Goal: Check status: Check status

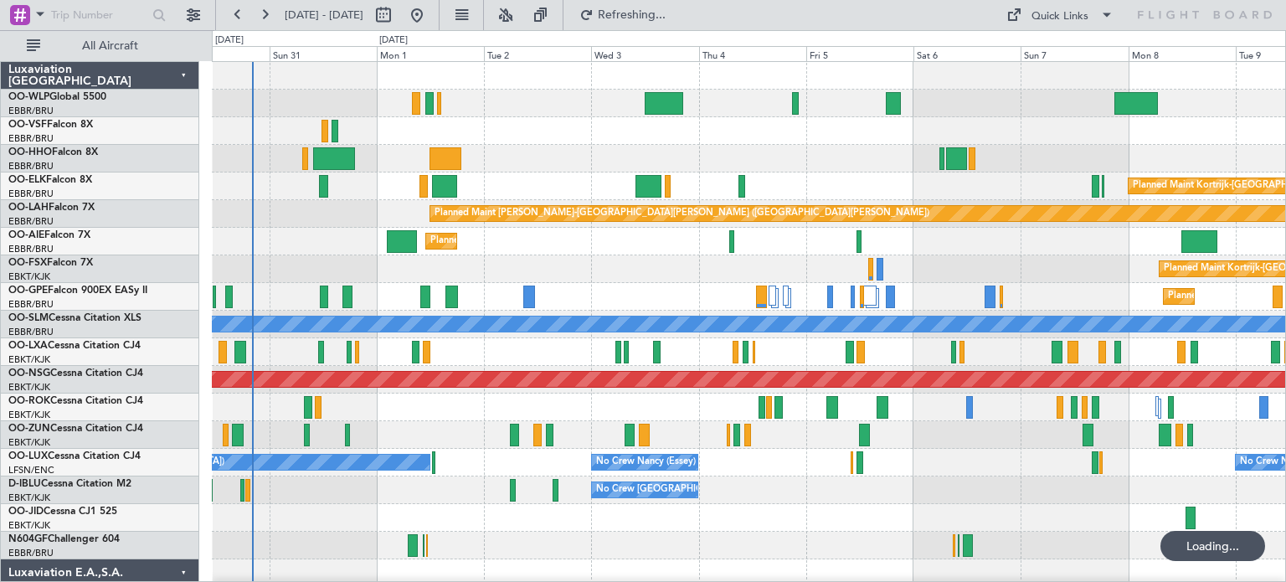
click at [924, 278] on div "Planned Maint Kortrijk-[GEOGRAPHIC_DATA] Planned Maint [GEOGRAPHIC_DATA]-[GEOGR…" at bounding box center [749, 269] width 1074 height 28
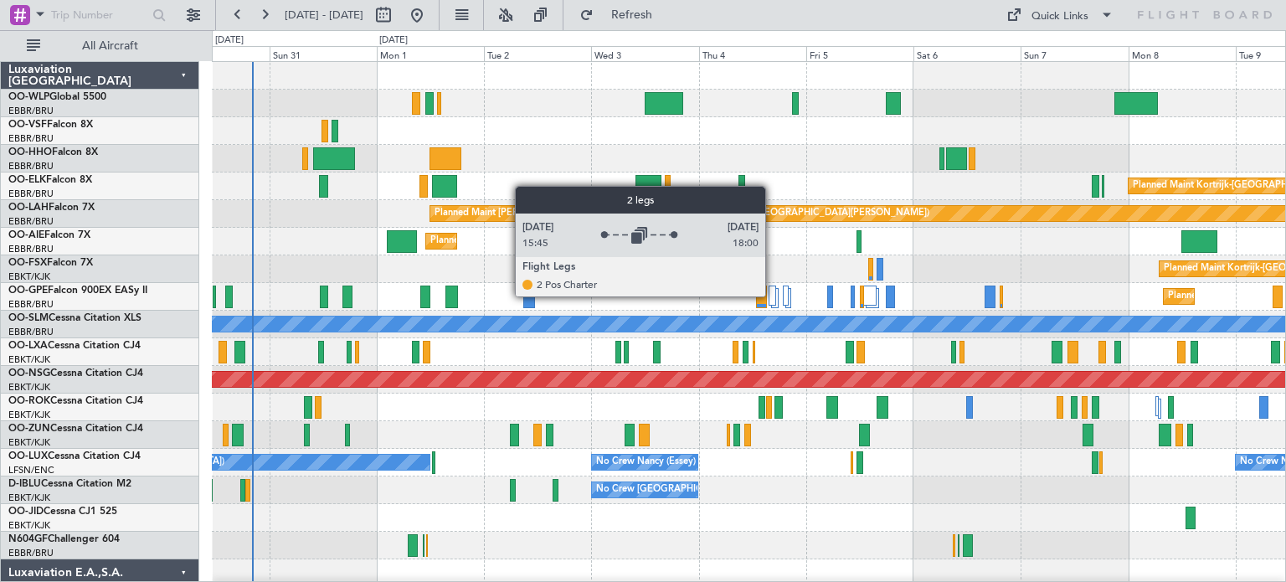
click at [773, 296] on div at bounding box center [773, 296] width 8 height 20
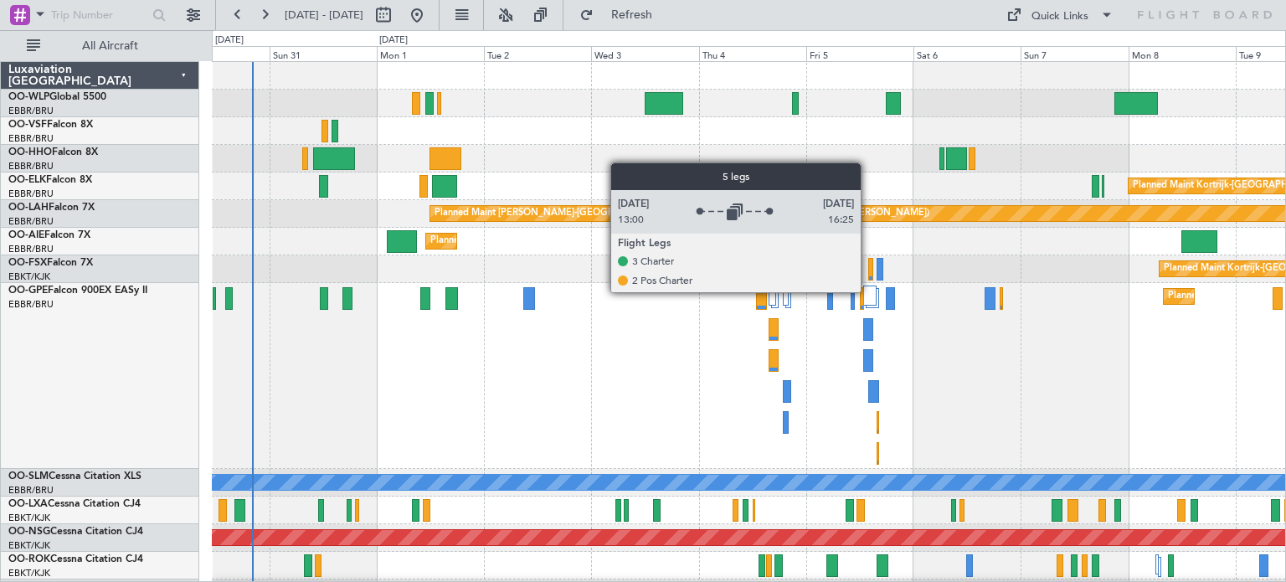
click at [868, 291] on div at bounding box center [869, 296] width 13 height 20
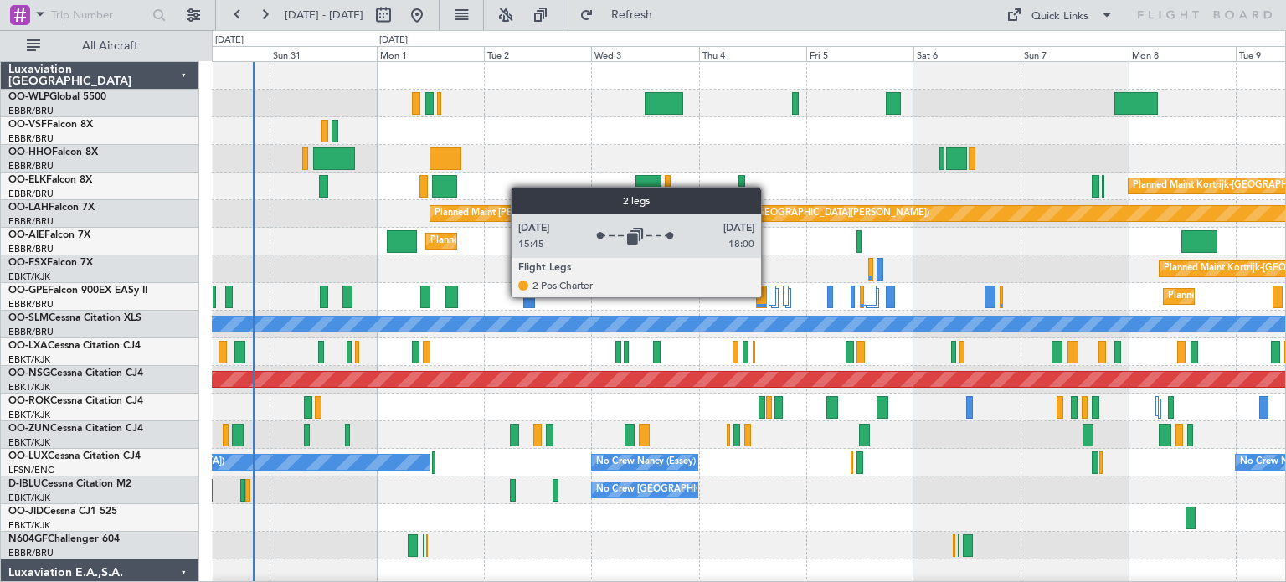
click at [769, 296] on div at bounding box center [773, 296] width 8 height 20
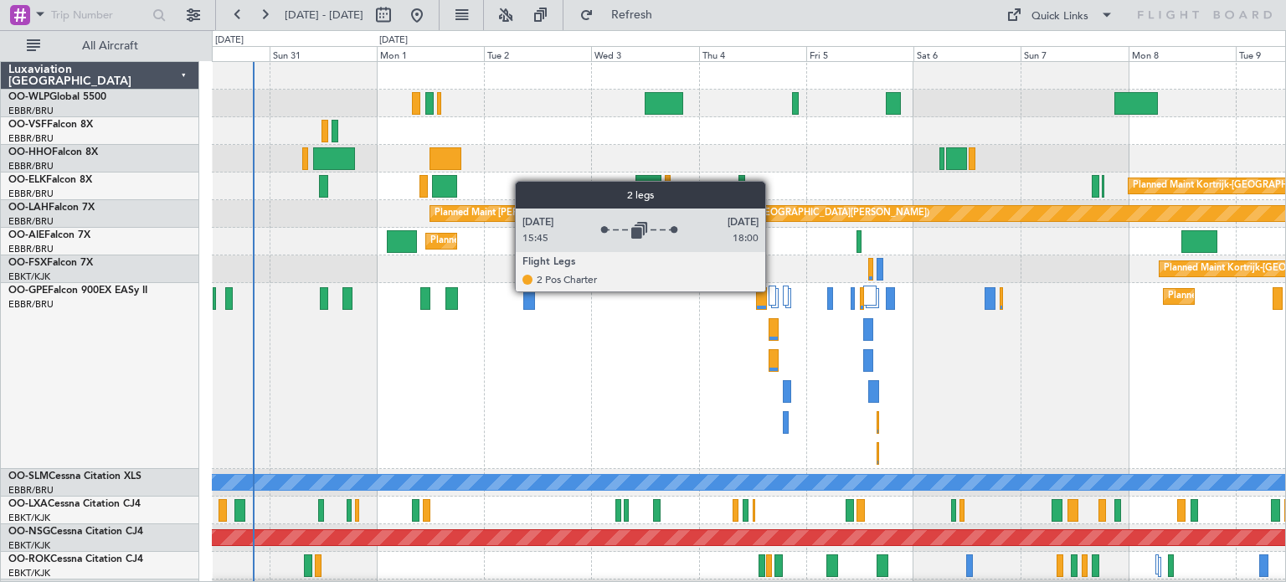
click at [773, 291] on div at bounding box center [773, 296] width 8 height 20
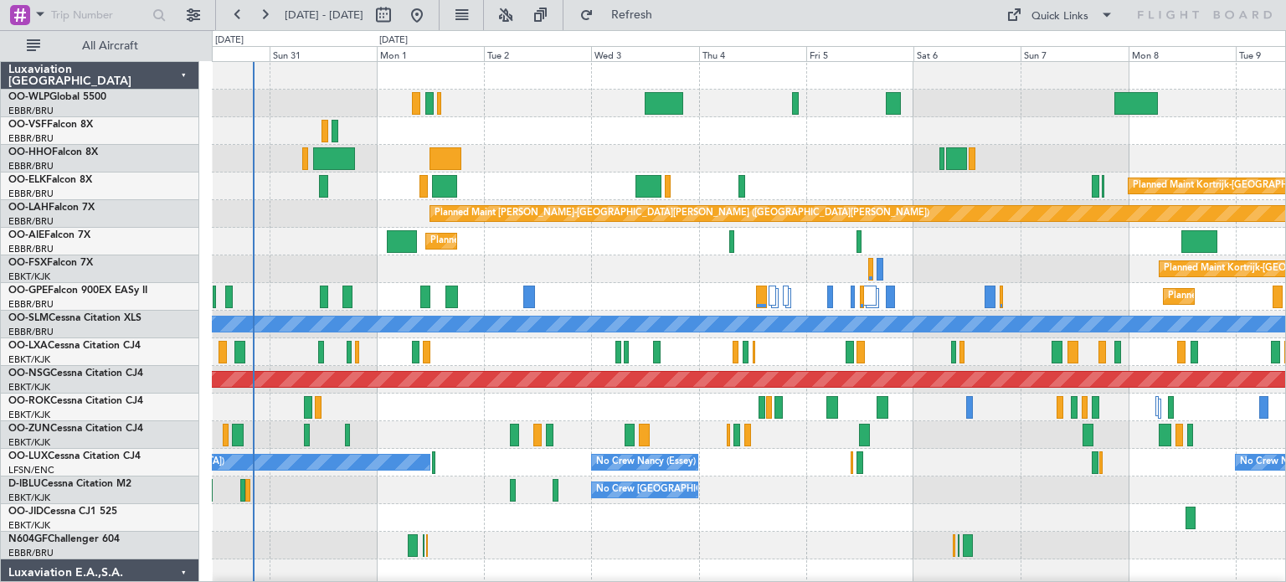
click at [796, 254] on div "Planned Maint [GEOGRAPHIC_DATA] ([GEOGRAPHIC_DATA])" at bounding box center [749, 242] width 1074 height 28
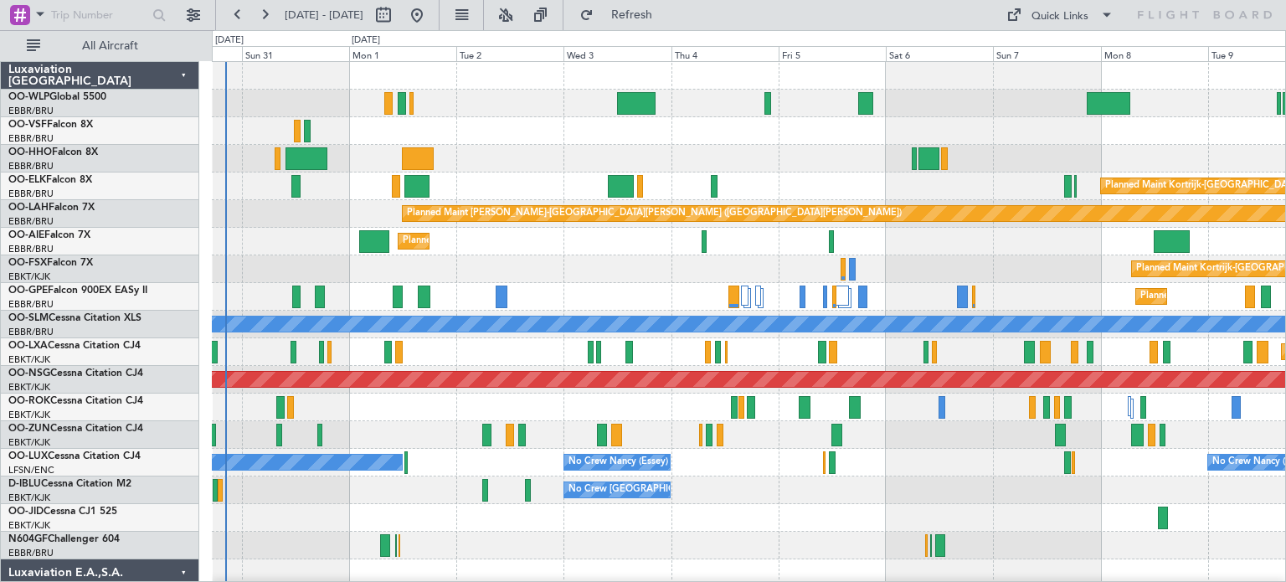
click at [769, 257] on div "Planned Maint [GEOGRAPHIC_DATA] ([GEOGRAPHIC_DATA]) Planned Maint [GEOGRAPHIC_D…" at bounding box center [749, 559] width 1074 height 995
click at [564, 158] on div at bounding box center [749, 159] width 1074 height 28
click at [984, 250] on div "Planned Maint [GEOGRAPHIC_DATA] ([GEOGRAPHIC_DATA])" at bounding box center [749, 242] width 1074 height 28
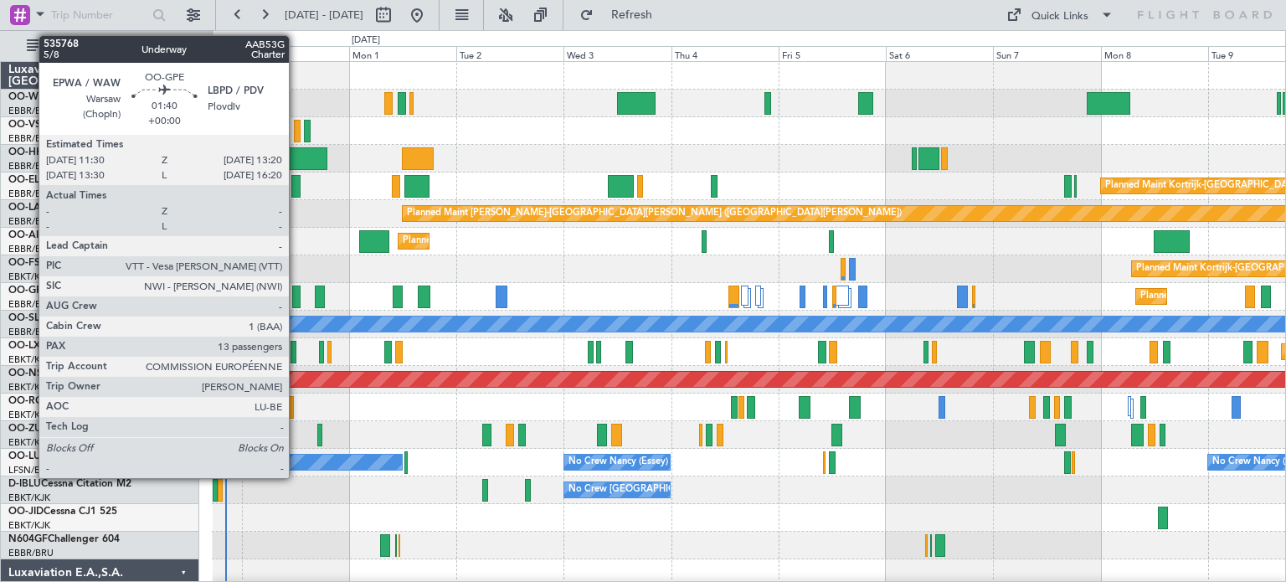
click at [296, 291] on div at bounding box center [296, 297] width 8 height 23
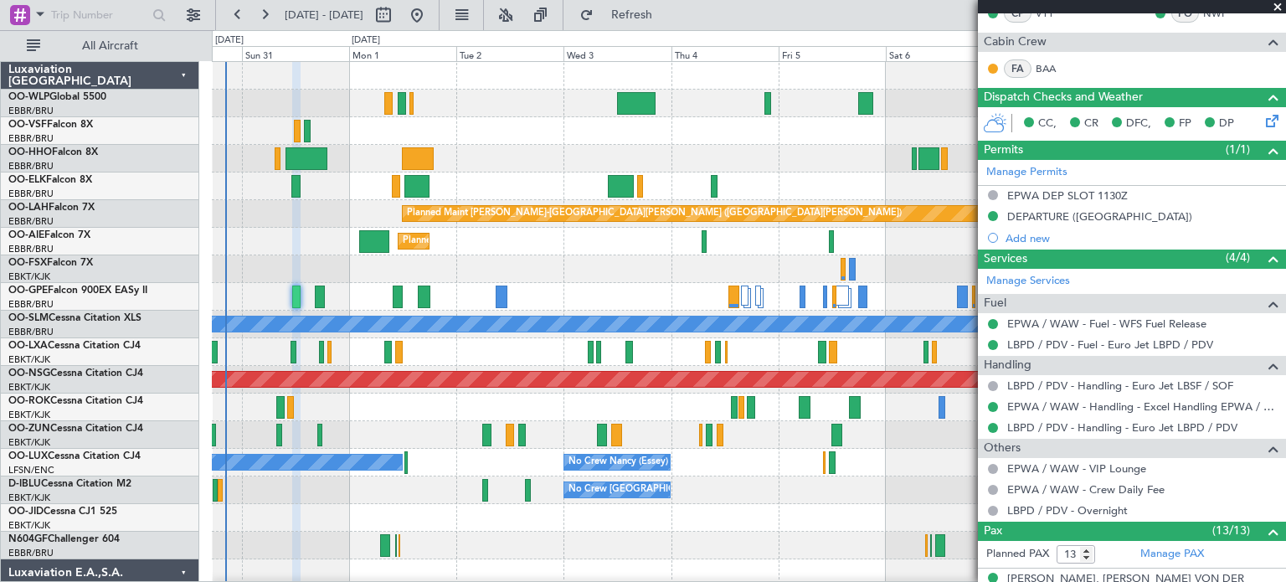
scroll to position [670, 0]
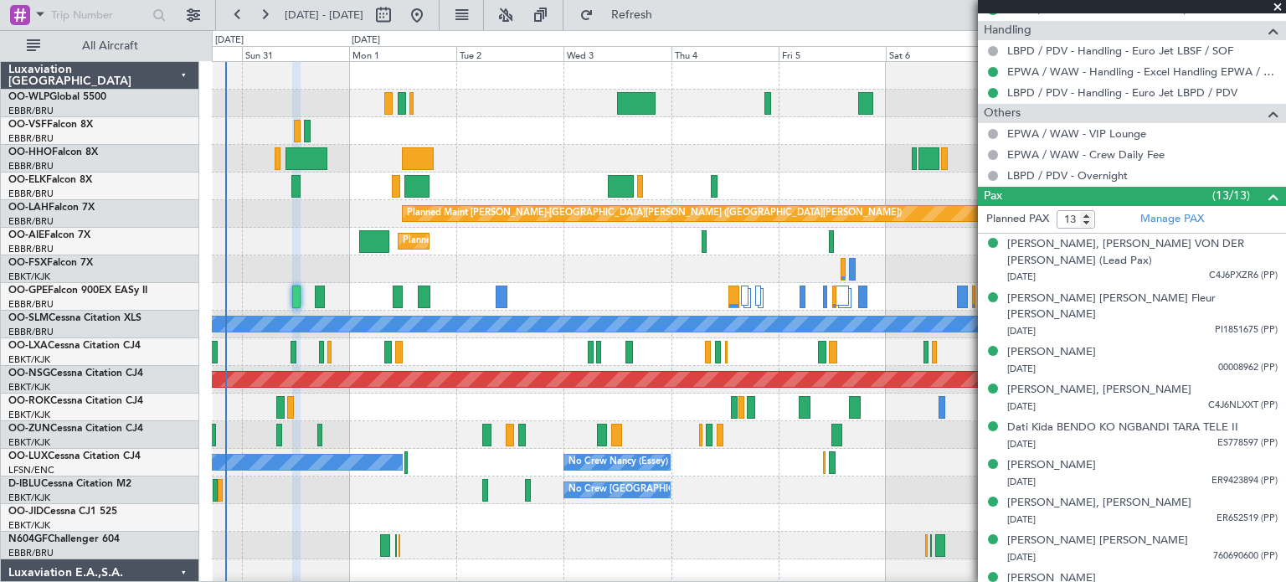
click at [1276, 6] on span at bounding box center [1278, 7] width 17 height 15
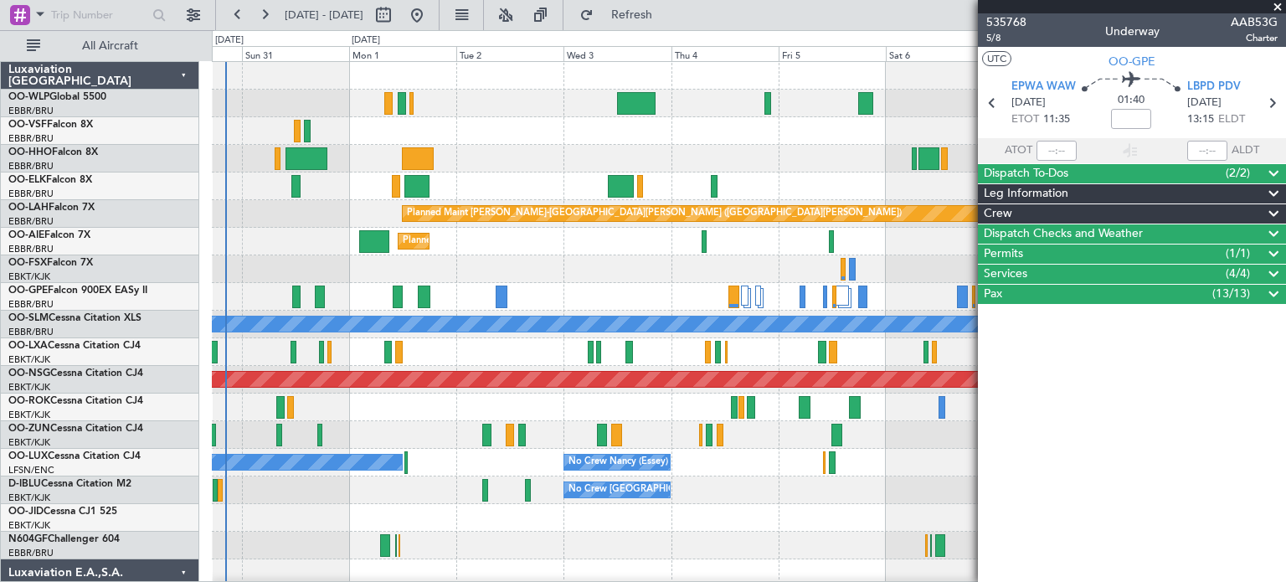
scroll to position [0, 0]
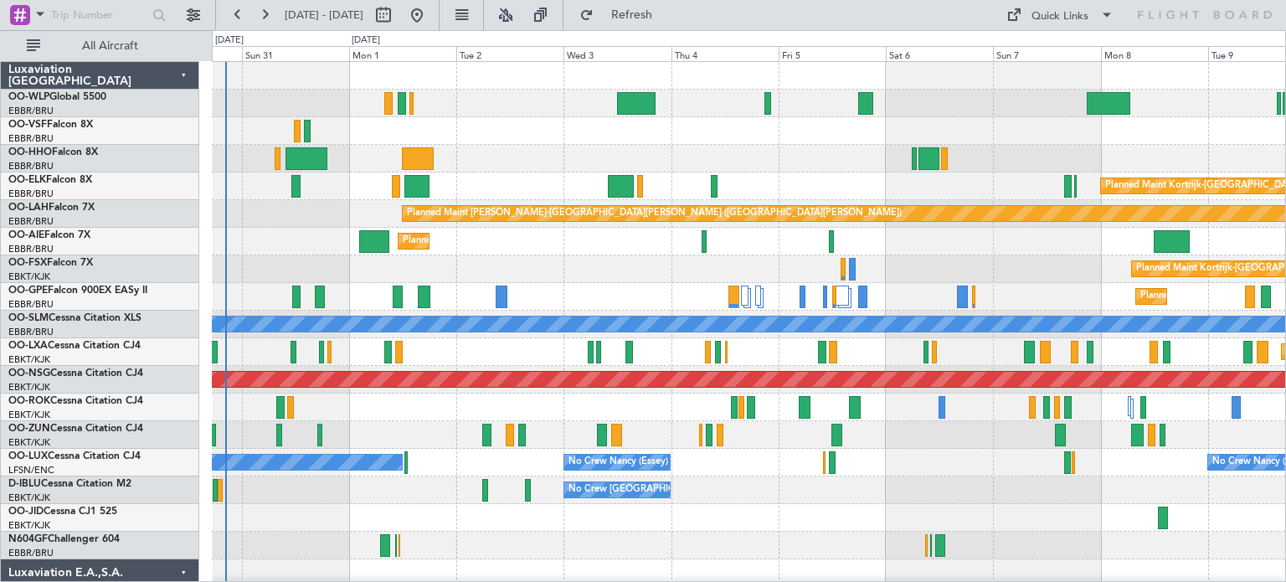
click at [610, 265] on div "Planned Maint Kortrijk-[GEOGRAPHIC_DATA] Planned Maint [GEOGRAPHIC_DATA]-[GEOGR…" at bounding box center [749, 269] width 1074 height 28
